Goal: Information Seeking & Learning: Learn about a topic

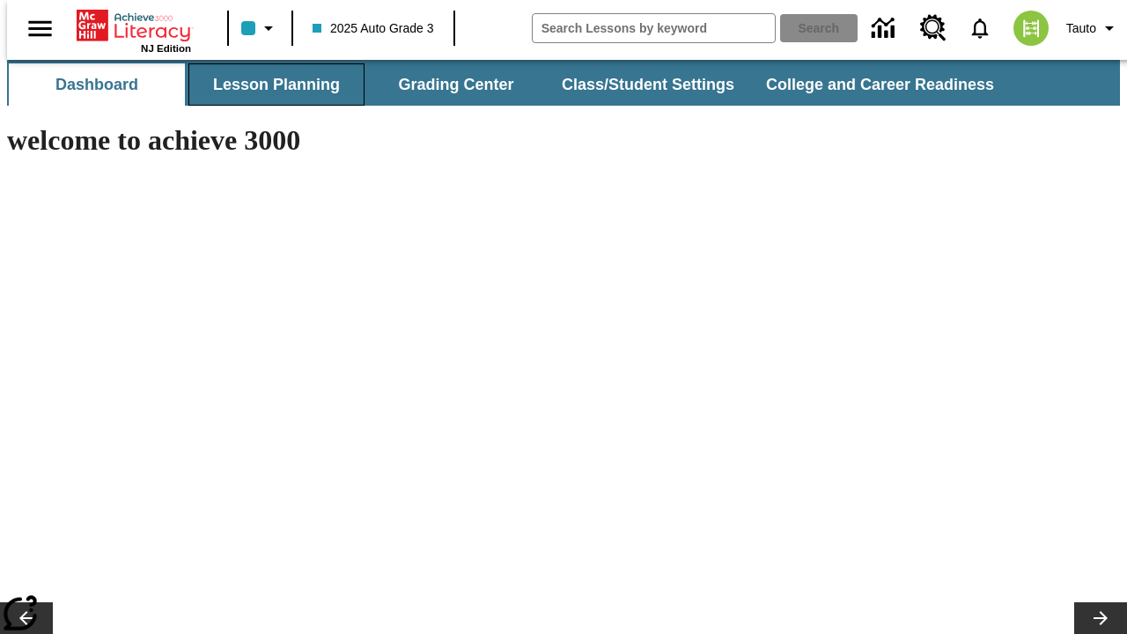
click at [269, 85] on button "Lesson Planning" at bounding box center [276, 84] width 176 height 42
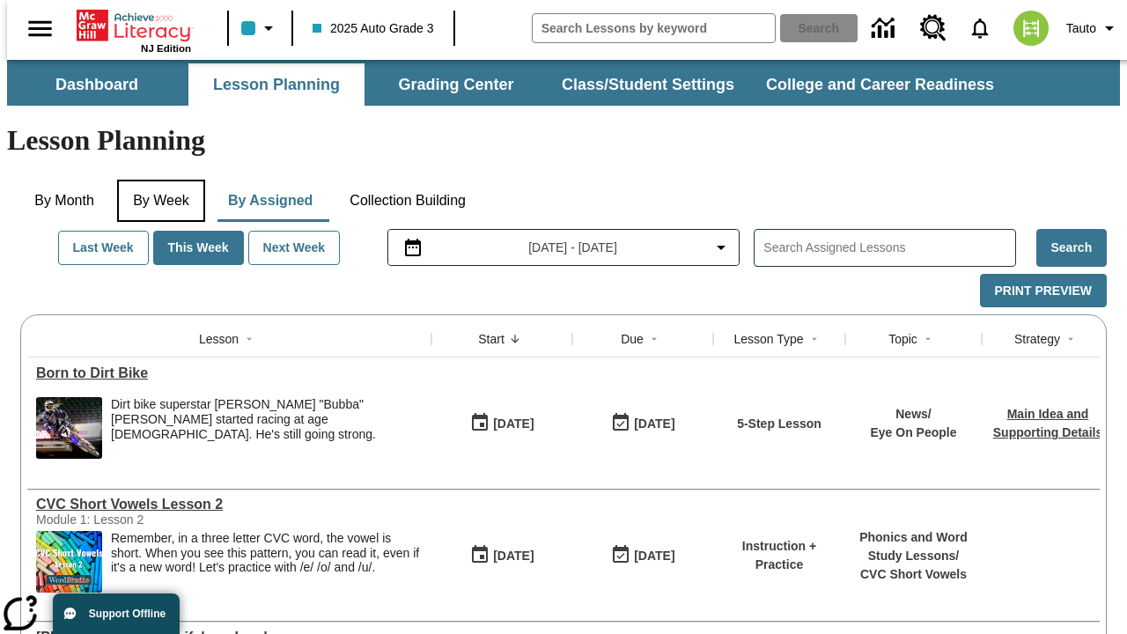
click at [158, 180] on button "By Week" at bounding box center [161, 201] width 88 height 42
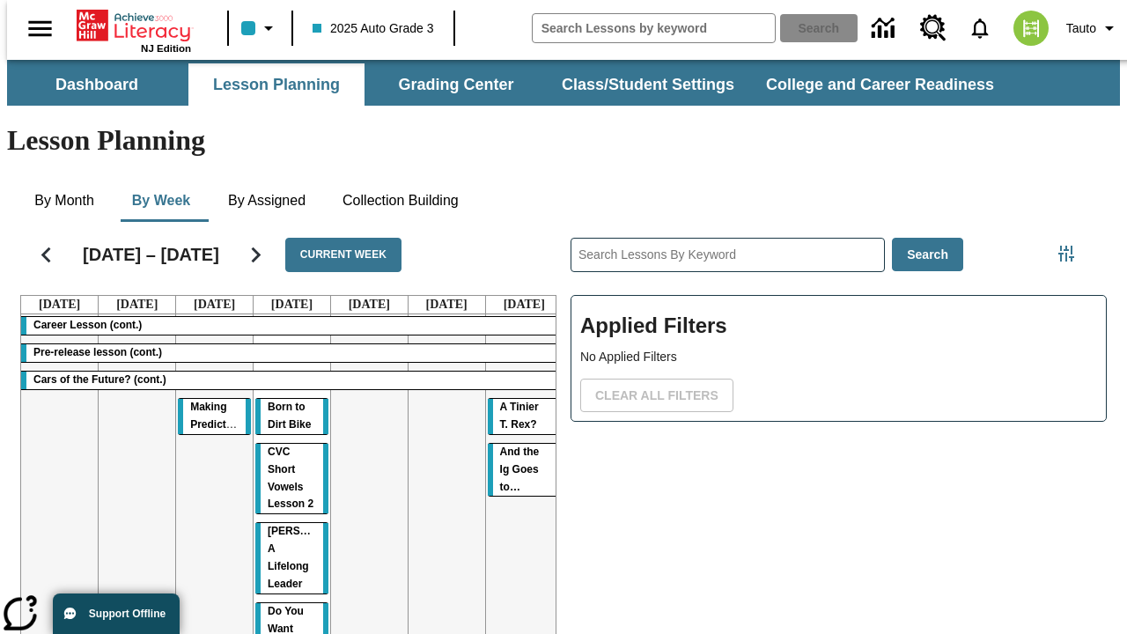
scroll to position [0, 1]
click at [517, 441] on tr "Career Lesson (cont.) Pre-release lesson (cont.) Cars of the Future? (cont.) Ma…" at bounding box center [292, 559] width 542 height 491
